Goal: Navigation & Orientation: Find specific page/section

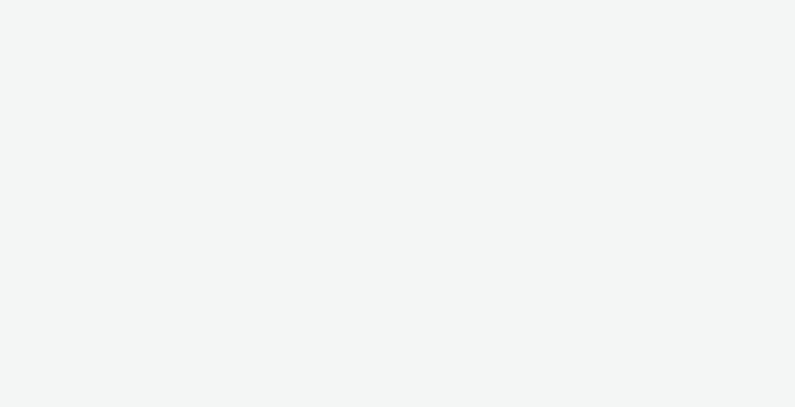
select select "ac009755-aa48-4799-8050-7a339a378eb8"
select select "79162ed7-0017-4339-93b0-3399b708648f"
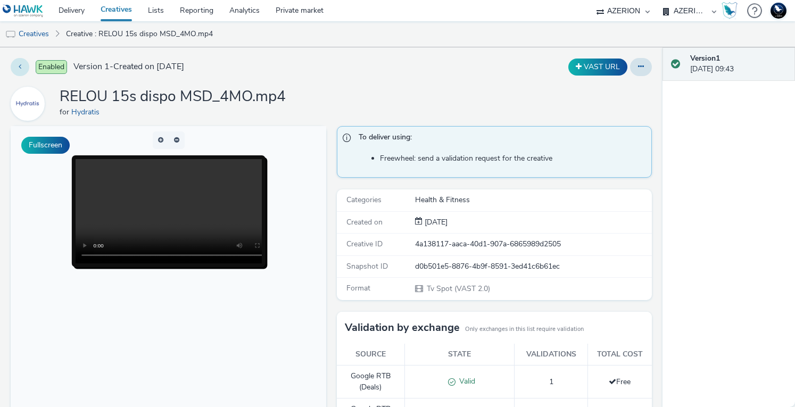
click at [16, 66] on button at bounding box center [20, 67] width 19 height 18
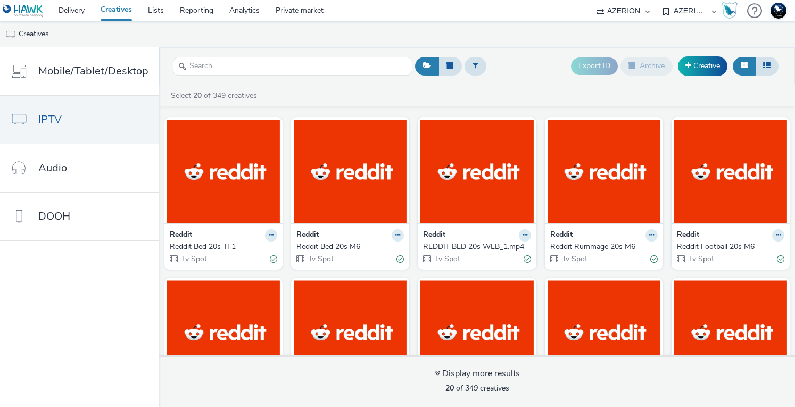
click at [122, 12] on link "Creatives" at bounding box center [116, 10] width 47 height 21
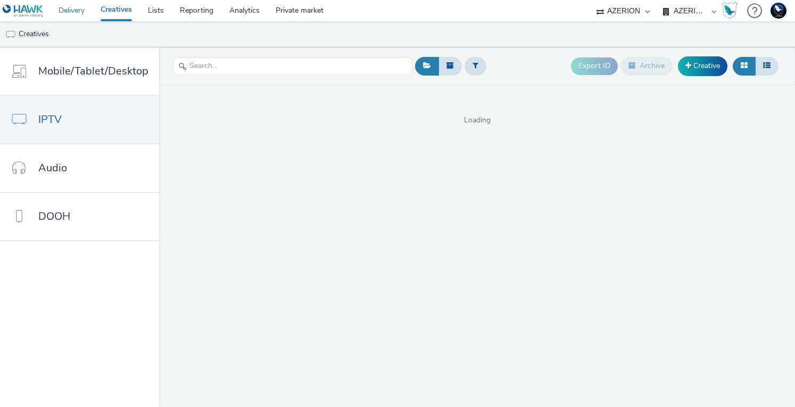
click at [80, 13] on link "Delivery" at bounding box center [72, 10] width 42 height 21
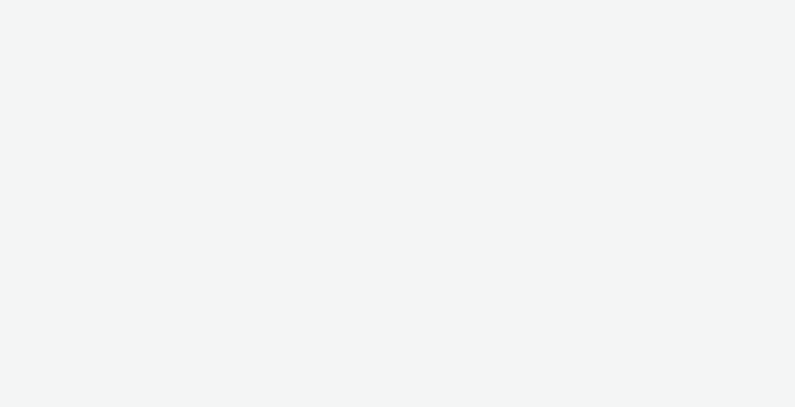
select select "ac009755-aa48-4799-8050-7a339a378eb8"
select select "79162ed7-0017-4339-93b0-3399b708648f"
